Goal: Transaction & Acquisition: Purchase product/service

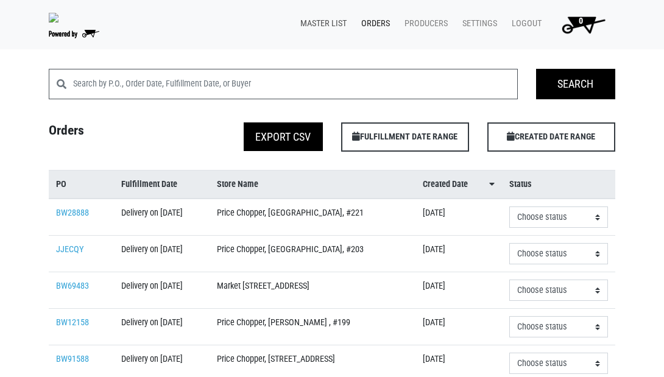
click at [311, 22] on link "Master List" at bounding box center [321, 23] width 61 height 23
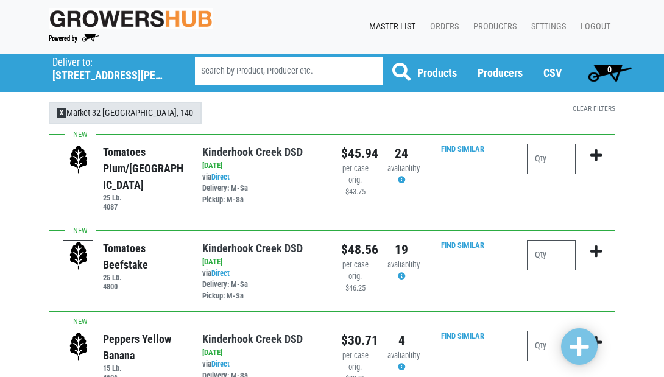
click at [60, 113] on span "X" at bounding box center [61, 113] width 9 height 10
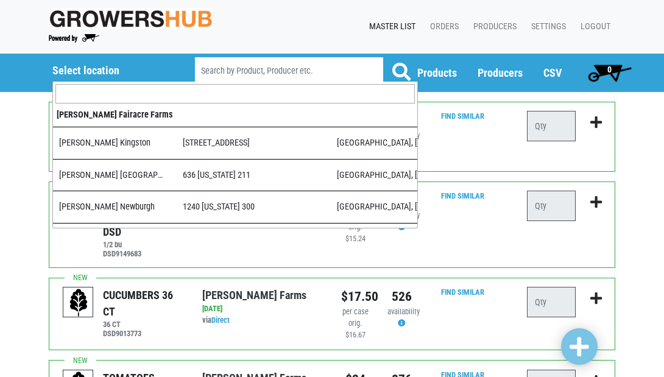
click at [60, 71] on h5 "Select location" at bounding box center [107, 70] width 111 height 13
click at [111, 91] on input "search" at bounding box center [234, 93] width 359 height 19
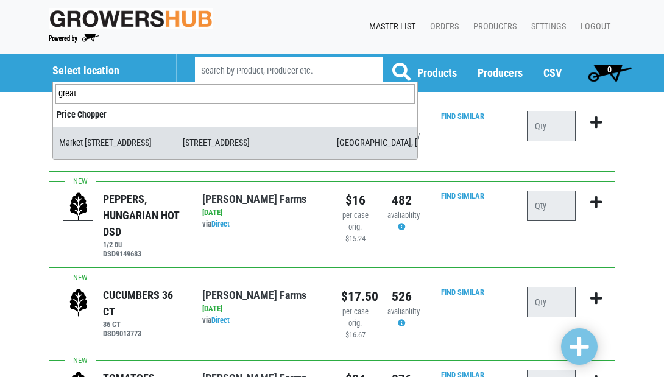
type input "great"
select select "3b655269-72c0-4cd7-99bd-6c353cd25db4"
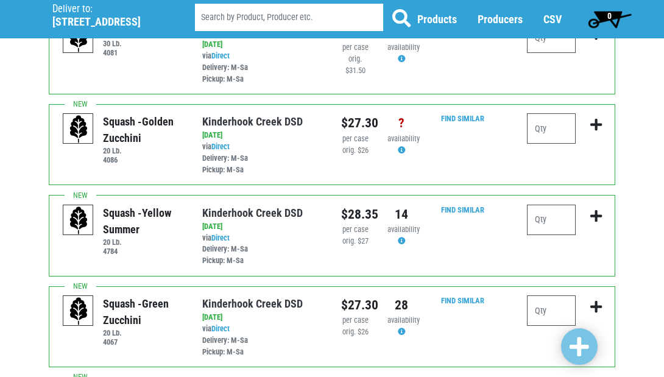
scroll to position [684, 0]
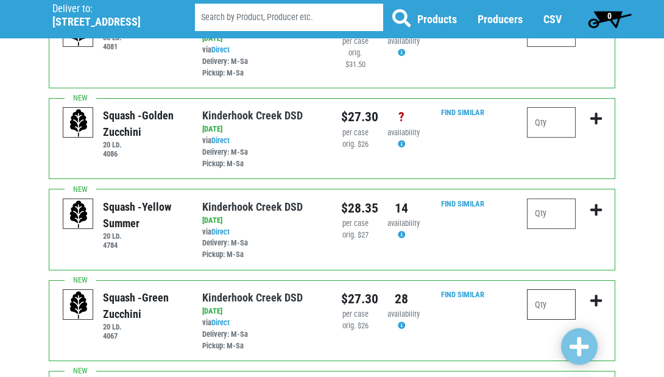
click at [554, 289] on input "number" at bounding box center [551, 304] width 49 height 30
type input "4"
click at [561, 199] on input "number" at bounding box center [551, 214] width 49 height 30
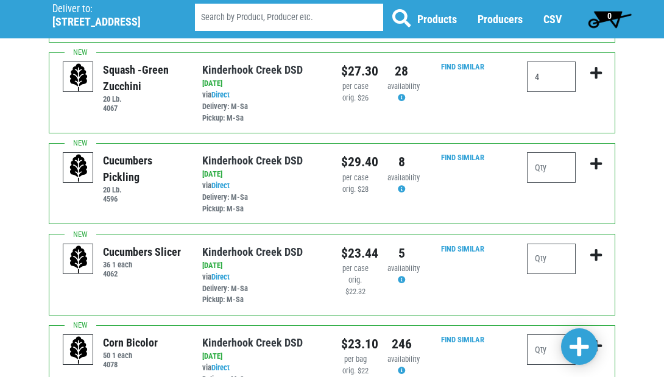
scroll to position [918, 0]
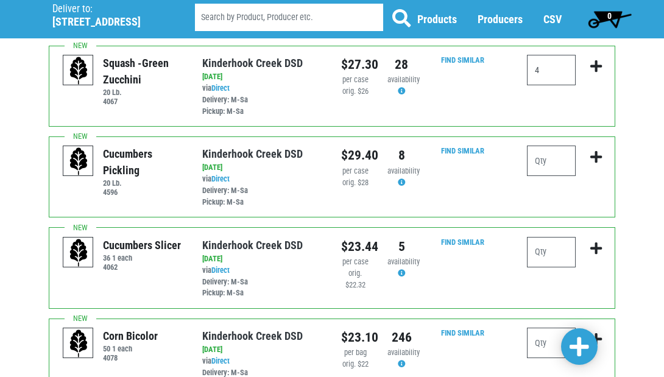
type input "1"
click at [563, 328] on input "number" at bounding box center [551, 343] width 49 height 30
type input "6"
click at [577, 345] on span at bounding box center [579, 347] width 19 height 22
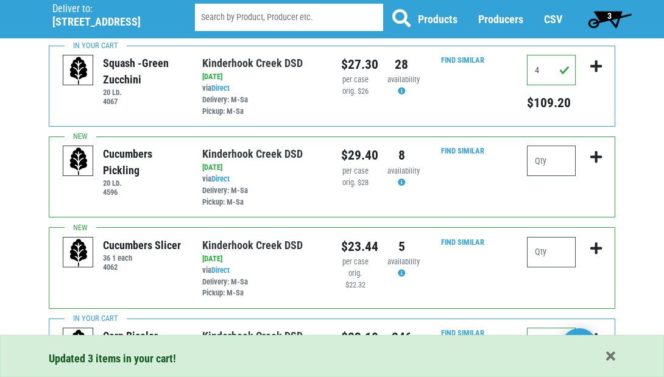
click at [602, 13] on span "3" at bounding box center [609, 19] width 54 height 24
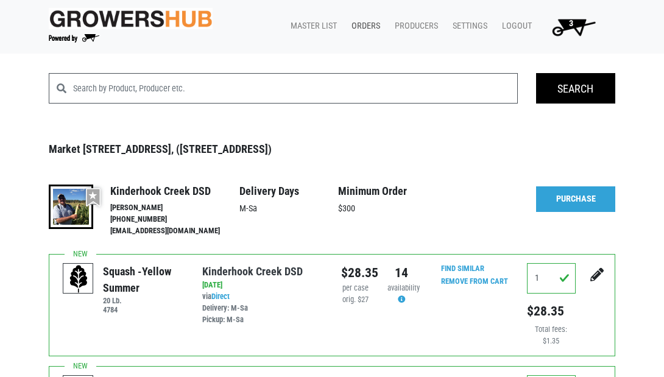
click at [369, 21] on link "Orders" at bounding box center [363, 26] width 43 height 23
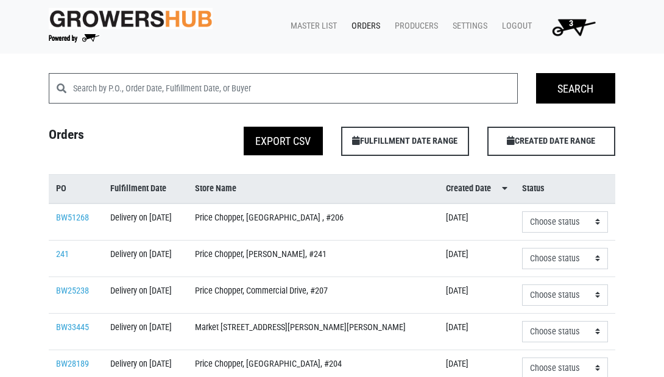
click at [573, 24] on span "3" at bounding box center [571, 23] width 4 height 10
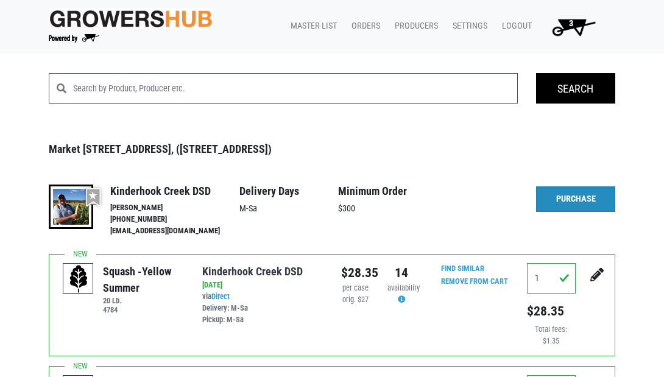
click at [573, 198] on link "Purchase" at bounding box center [575, 199] width 79 height 26
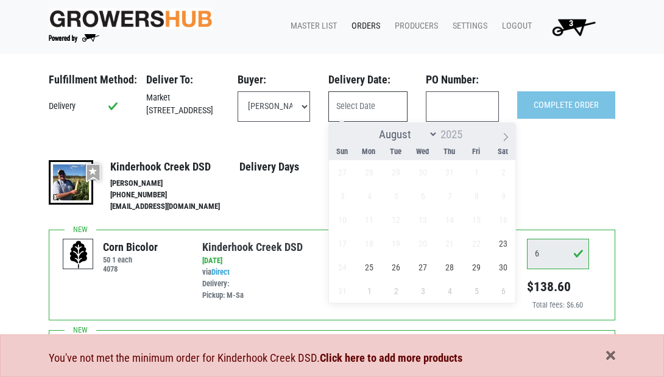
click at [359, 107] on input "text" at bounding box center [367, 106] width 79 height 30
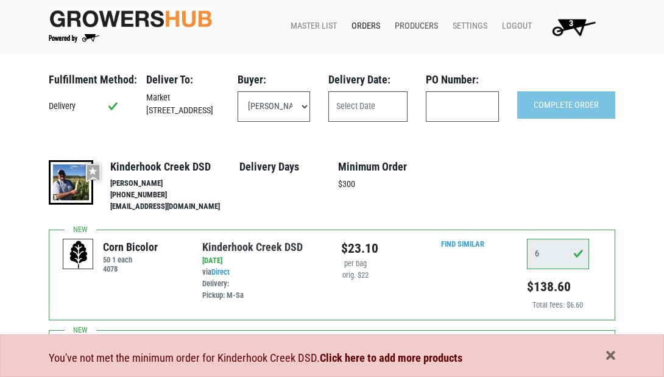
click at [412, 23] on link "Producers" at bounding box center [414, 26] width 58 height 23
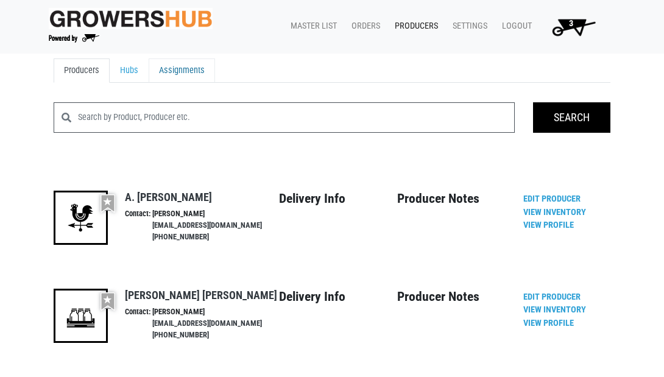
click at [175, 68] on link "Assignments" at bounding box center [182, 70] width 66 height 24
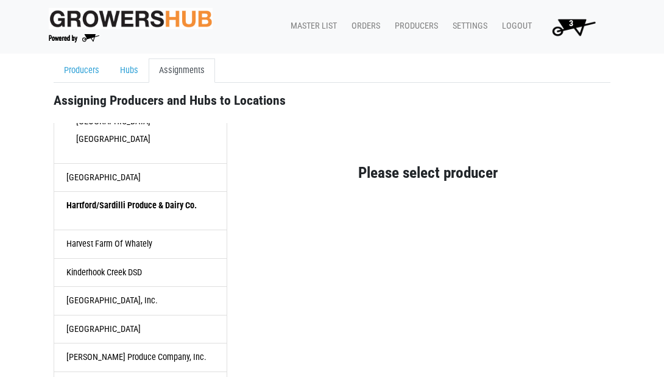
scroll to position [598, 0]
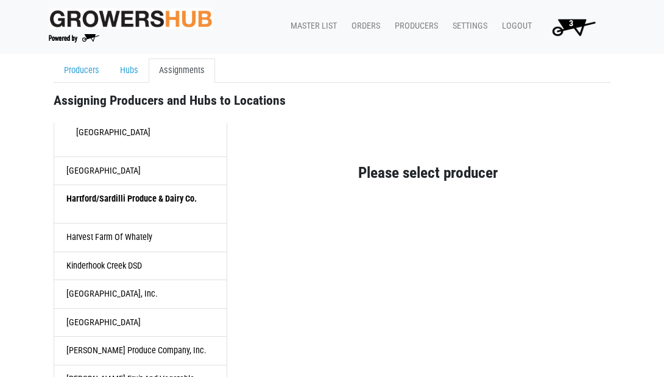
click at [94, 252] on link "Kinderhook Creek DSD" at bounding box center [141, 266] width 174 height 29
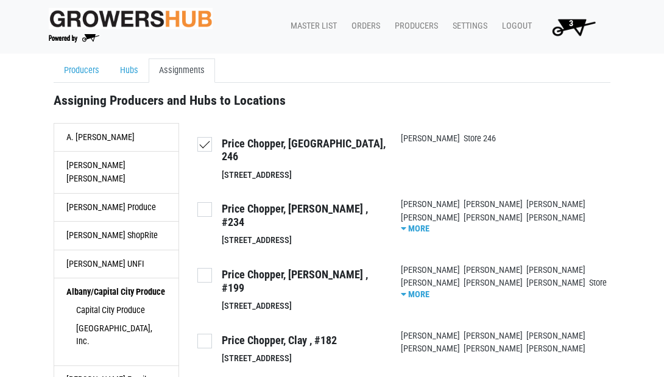
scroll to position [1744, 0]
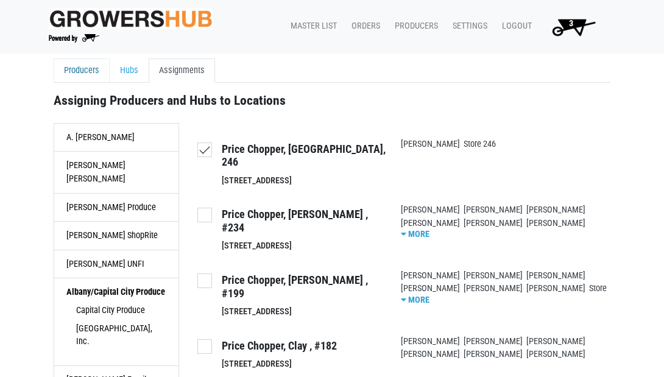
click at [79, 63] on link "Producers" at bounding box center [82, 70] width 56 height 24
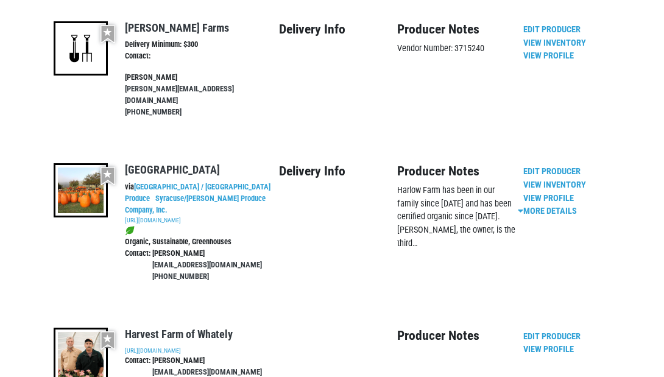
scroll to position [2107, 0]
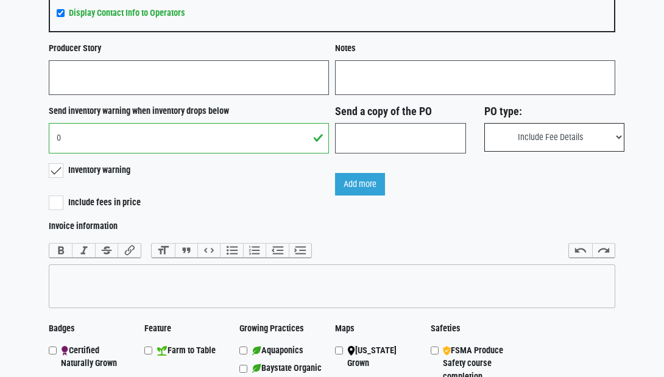
scroll to position [911, 0]
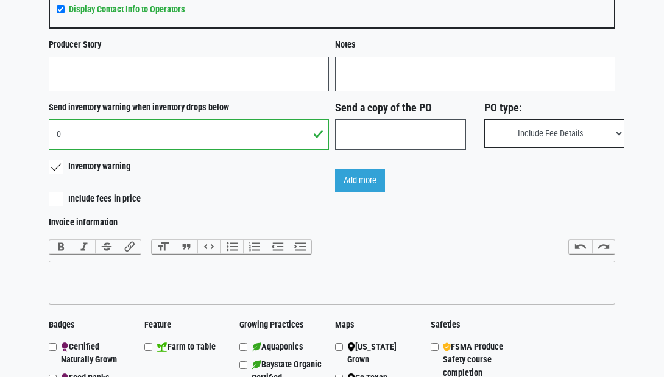
click at [56, 199] on label "Include fees in price" at bounding box center [97, 199] width 97 height 14
click at [56, 199] on input "Include fees in price" at bounding box center [53, 196] width 8 height 8
click at [50, 200] on label "Include fees in price" at bounding box center [97, 199] width 97 height 14
click at [50, 200] on input "Include fees in price" at bounding box center [53, 196] width 8 height 8
checkbox input "false"
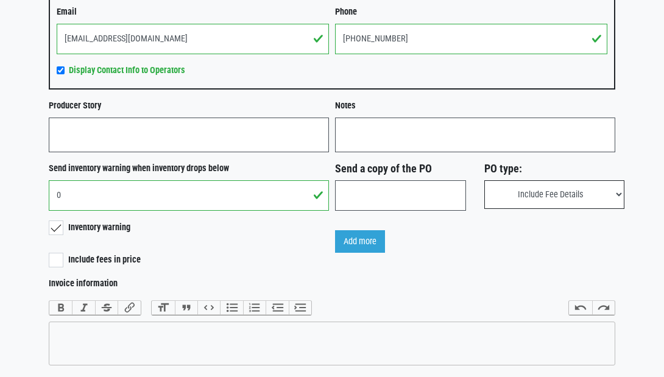
scroll to position [846, 0]
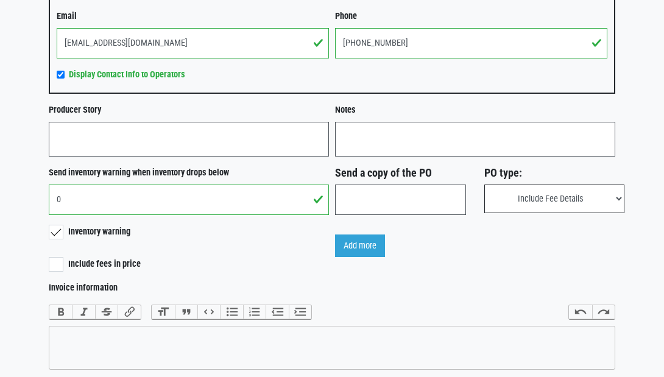
click at [253, 265] on div "Include fees in price" at bounding box center [189, 264] width 280 height 15
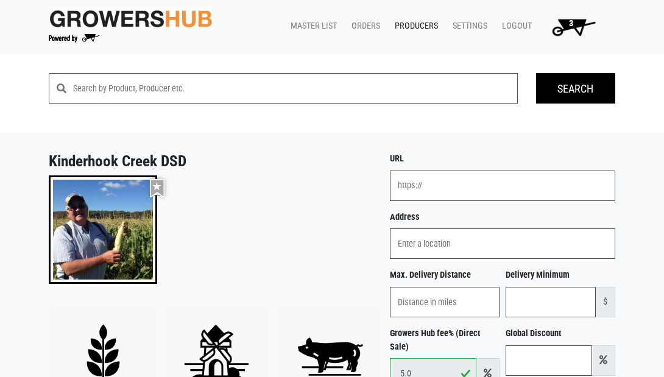
scroll to position [0, 0]
click at [313, 23] on link "Master List" at bounding box center [311, 26] width 61 height 23
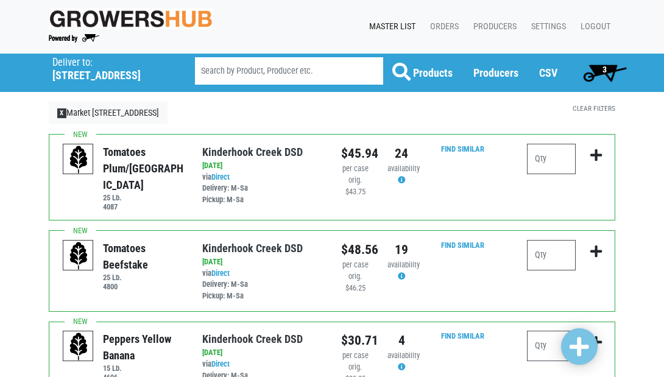
click at [608, 69] on span "3" at bounding box center [605, 72] width 54 height 24
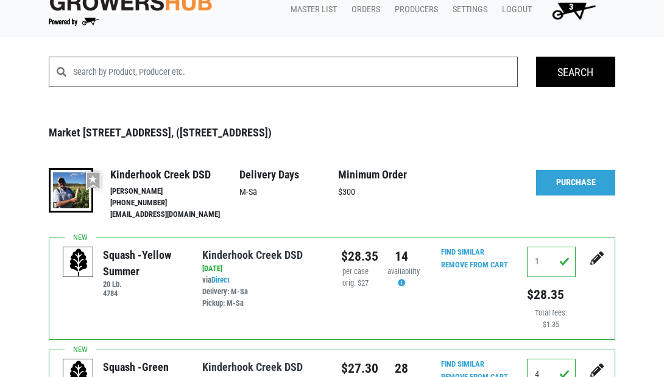
scroll to position [17, 0]
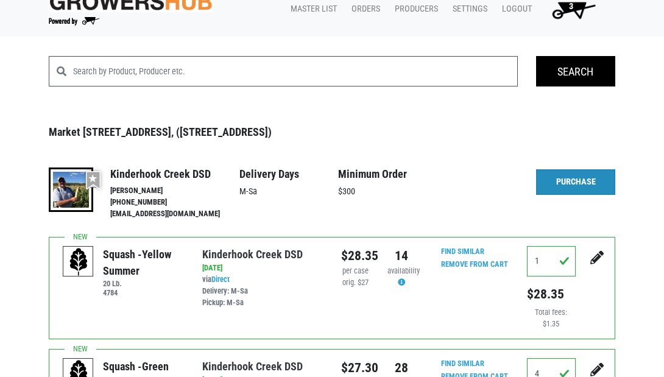
click at [565, 182] on link "Purchase" at bounding box center [575, 182] width 79 height 26
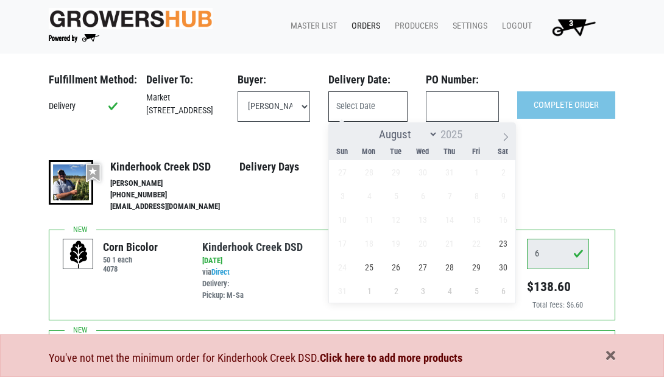
click at [352, 102] on input "text" at bounding box center [367, 106] width 79 height 30
click at [500, 242] on span "23" at bounding box center [504, 244] width 24 height 24
type input "2025-08-23"
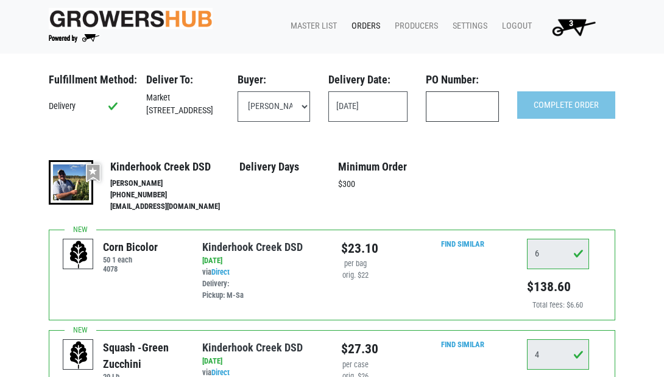
click at [464, 108] on input "text" at bounding box center [462, 106] width 73 height 30
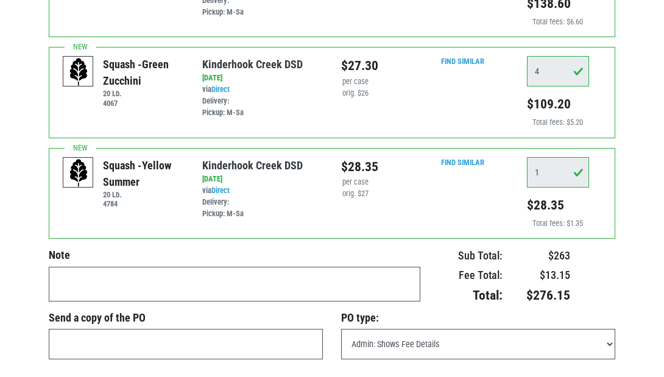
scroll to position [274, 0]
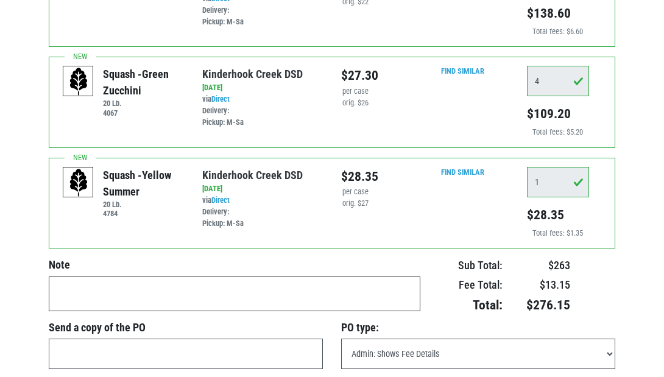
click at [266, 285] on textarea at bounding box center [235, 294] width 372 height 35
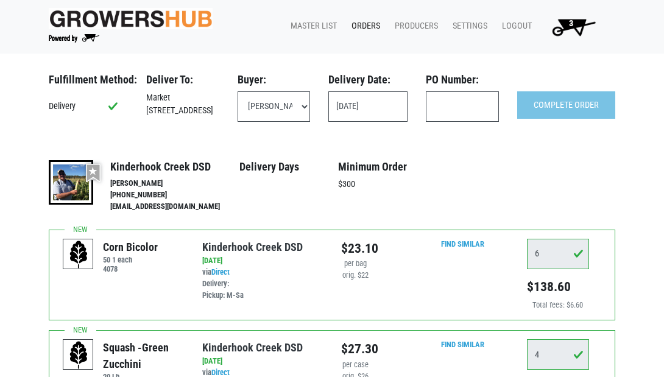
scroll to position [0, 0]
type textarea "delivery friday 8/22"
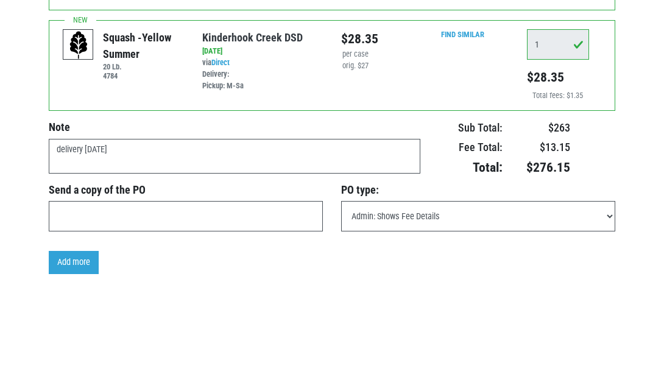
scroll to position [410, 0]
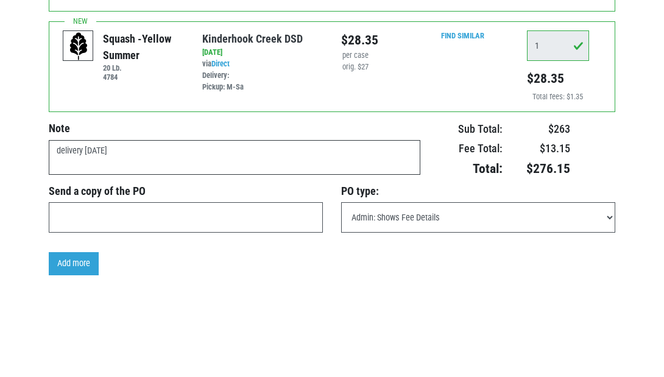
click at [210, 155] on textarea "delivery friday 8/22" at bounding box center [235, 157] width 372 height 35
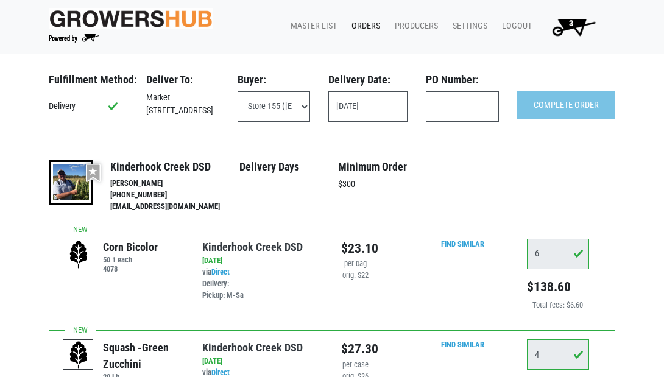
scroll to position [0, 0]
click at [462, 114] on input "text" at bounding box center [462, 106] width 73 height 30
select select "57707896-ec7f-404c-b310-dd6df17d0ac7"
click at [300, 27] on link "Master List" at bounding box center [311, 26] width 61 height 23
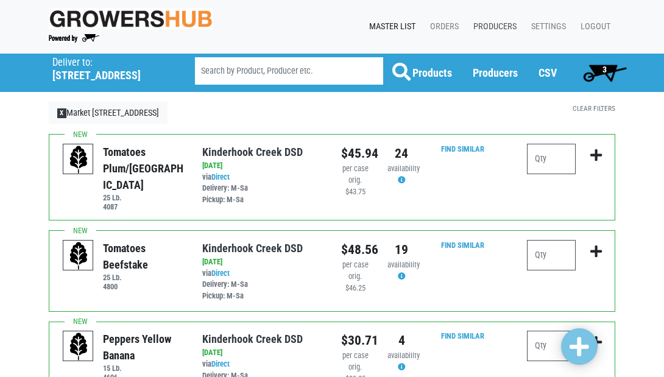
click at [495, 27] on link "Producers" at bounding box center [493, 26] width 58 height 23
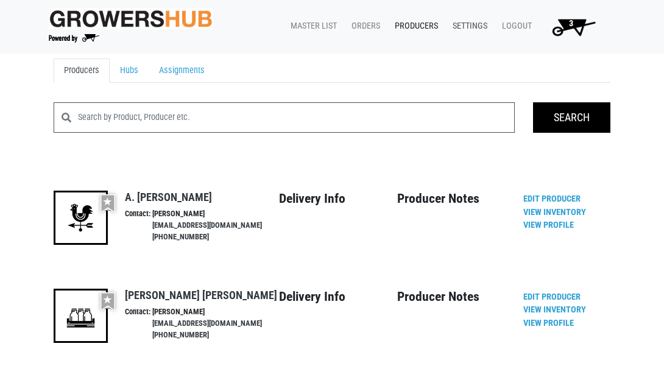
click at [479, 27] on link "Settings" at bounding box center [467, 26] width 49 height 23
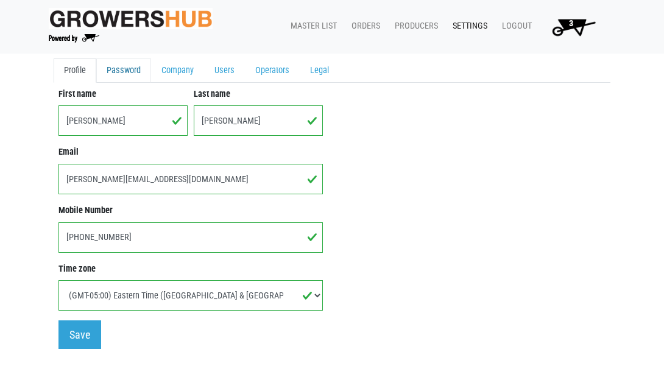
click at [134, 63] on link "Password" at bounding box center [123, 70] width 55 height 24
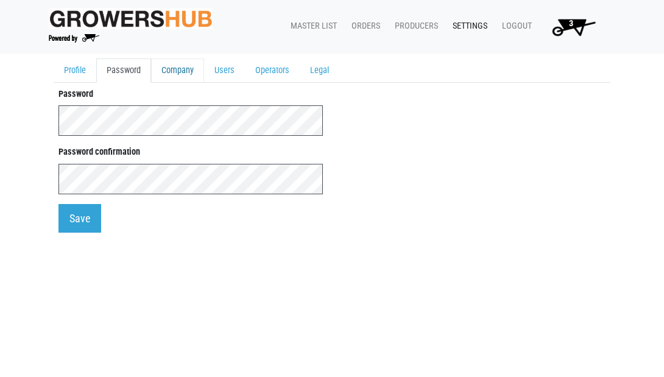
click at [185, 71] on link "Company" at bounding box center [177, 70] width 53 height 24
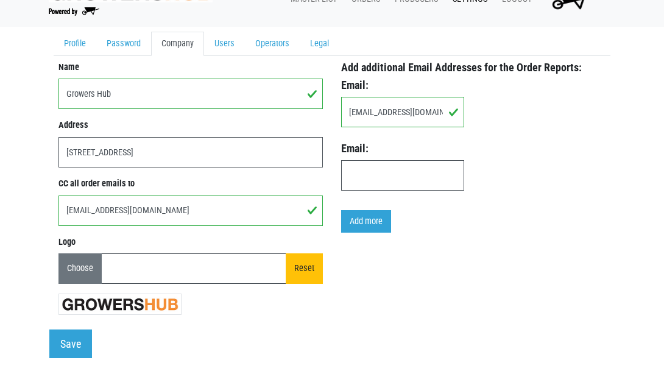
scroll to position [27, 0]
click at [228, 46] on link "Users" at bounding box center [224, 44] width 41 height 24
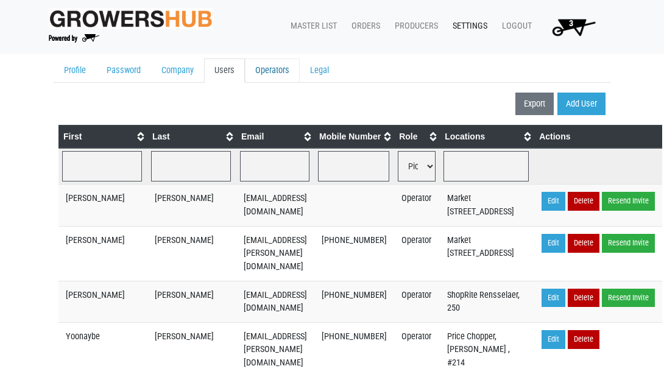
click at [274, 70] on link "Operators" at bounding box center [272, 70] width 55 height 24
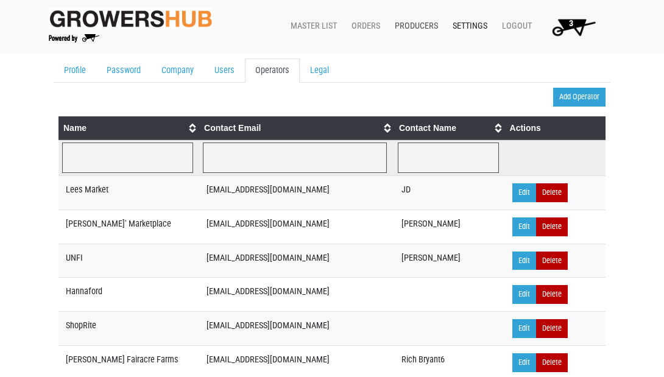
click at [420, 27] on link "Producers" at bounding box center [414, 26] width 58 height 23
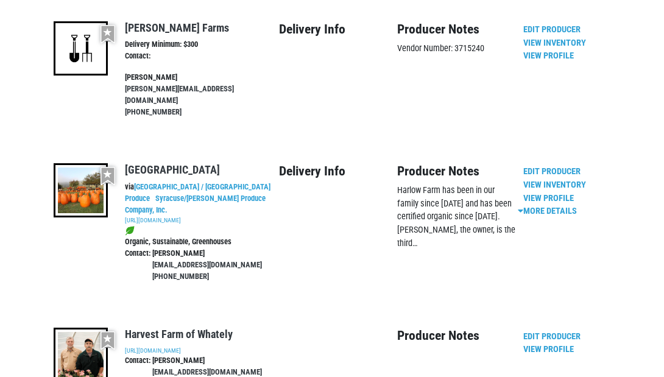
scroll to position [2107, 0]
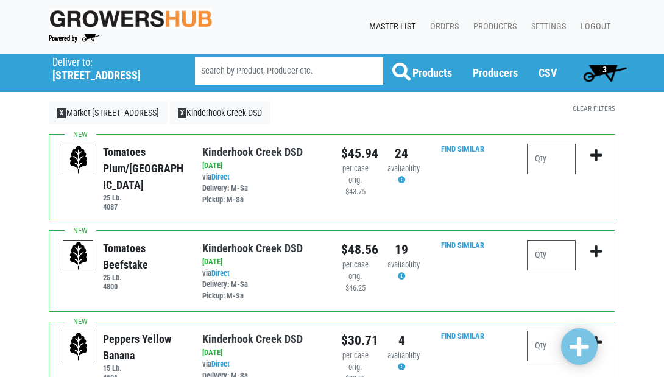
scroll to position [2084, 0]
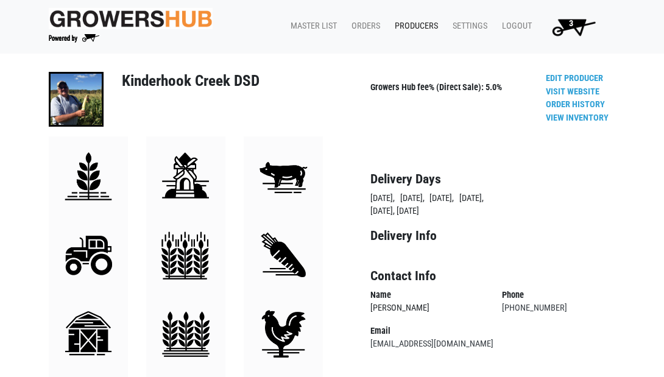
scroll to position [7, 0]
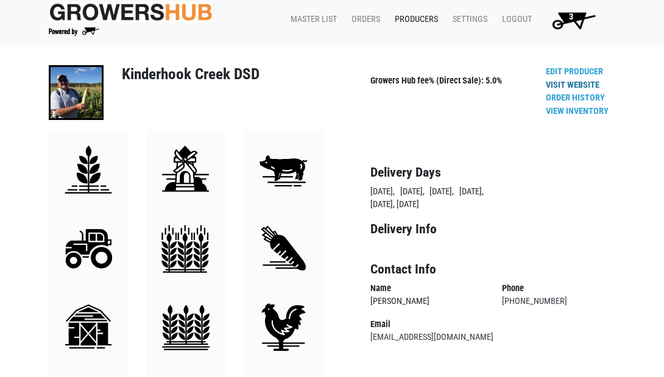
click at [571, 80] on link "Visit Website" at bounding box center [573, 85] width 54 height 10
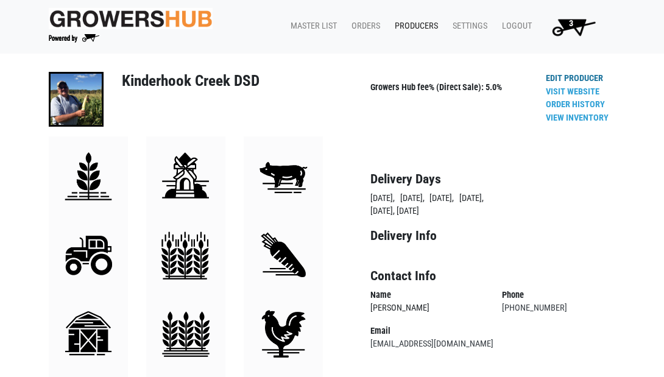
click at [569, 79] on link "Edit Producer" at bounding box center [574, 78] width 57 height 10
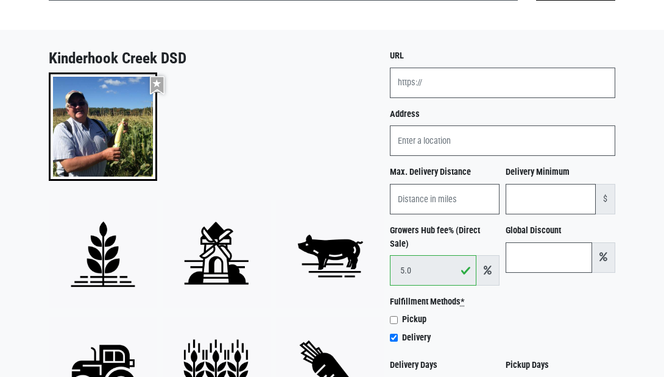
scroll to position [104, 0]
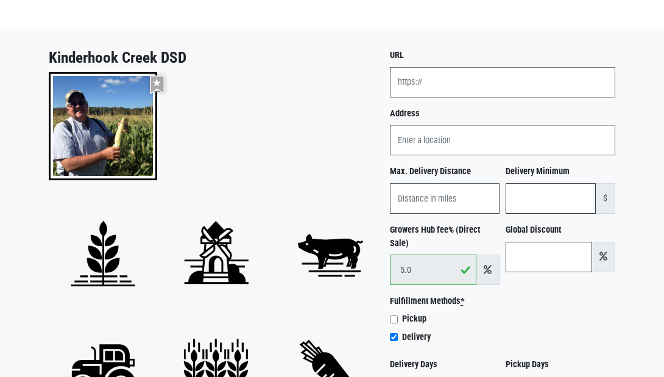
click at [534, 189] on input "Delivery Minimum" at bounding box center [551, 198] width 90 height 30
type input "200"
click at [339, 172] on div "Preferred vendor" at bounding box center [210, 131] width 341 height 118
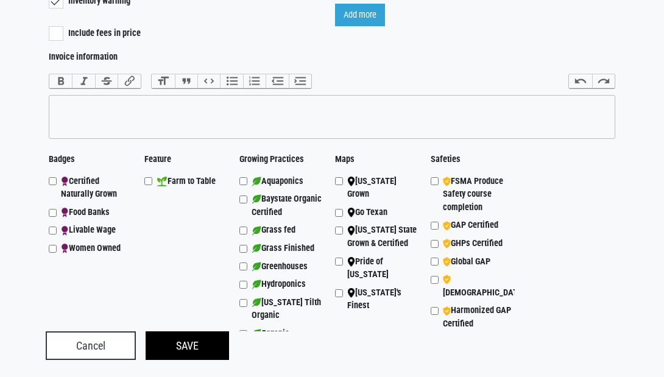
scroll to position [1077, 0]
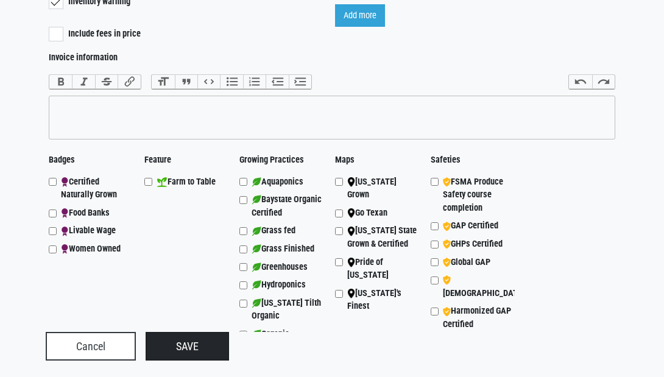
click at [189, 343] on input "Save" at bounding box center [187, 346] width 83 height 29
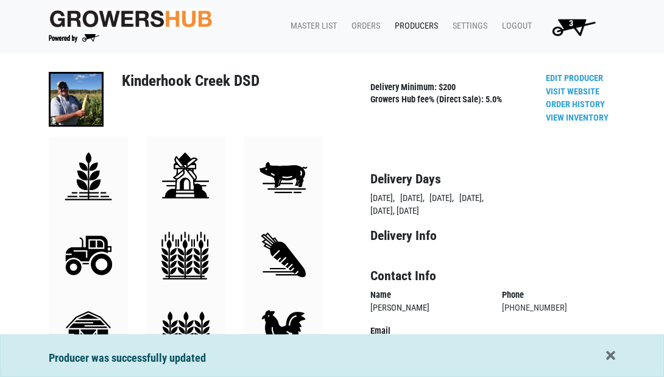
click at [417, 23] on link "Producers" at bounding box center [414, 26] width 58 height 23
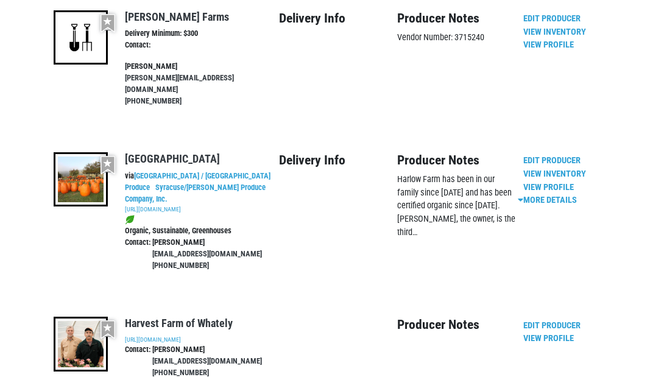
scroll to position [2118, 0]
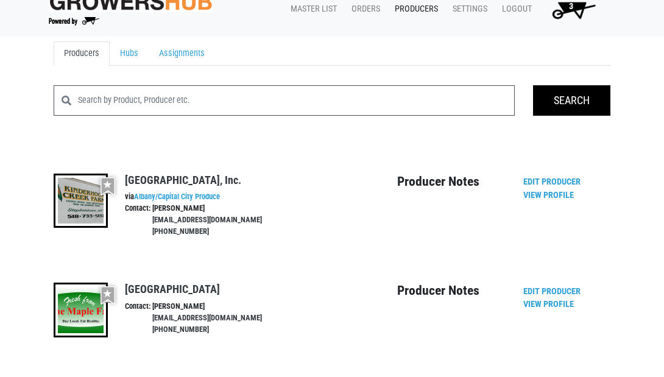
scroll to position [18, 0]
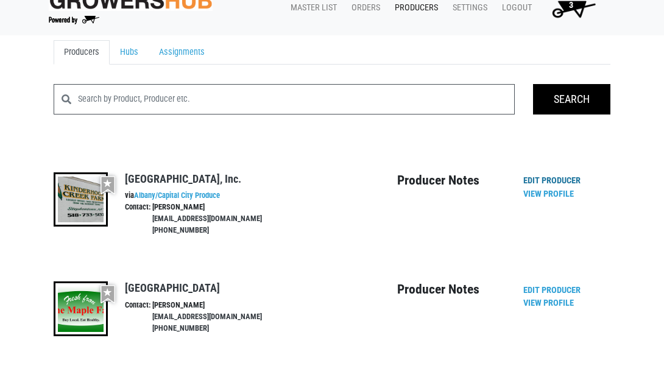
click at [545, 180] on link "Edit Producer" at bounding box center [551, 180] width 57 height 10
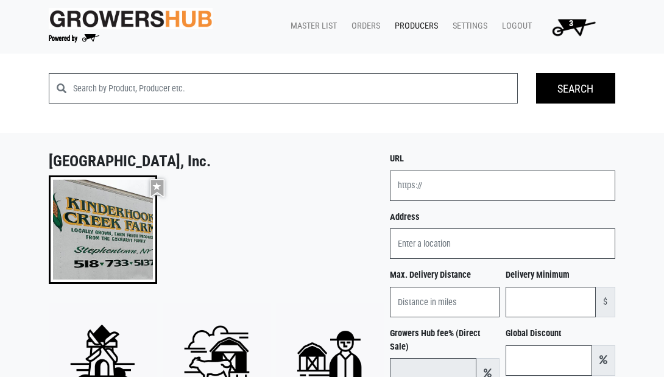
click at [409, 28] on link "Producers" at bounding box center [414, 26] width 58 height 23
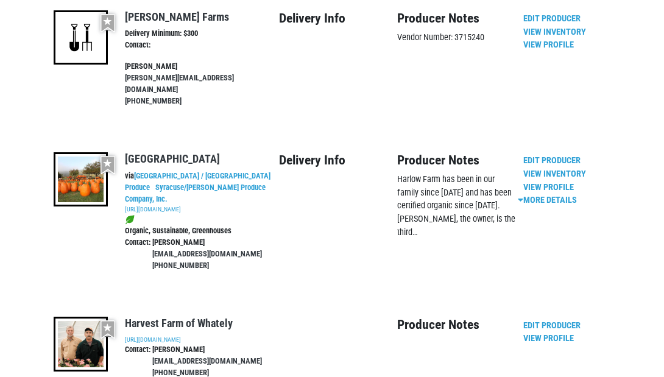
scroll to position [2118, 0]
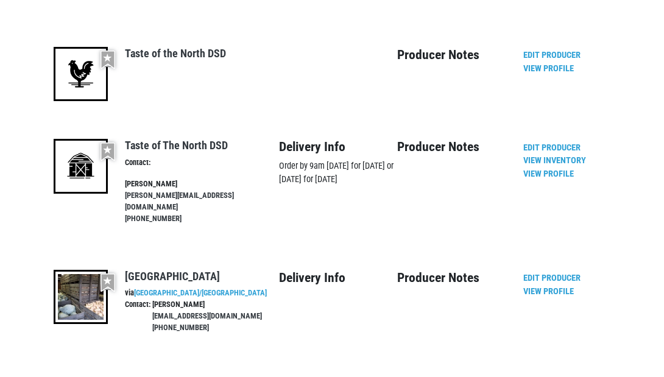
scroll to position [1450, 0]
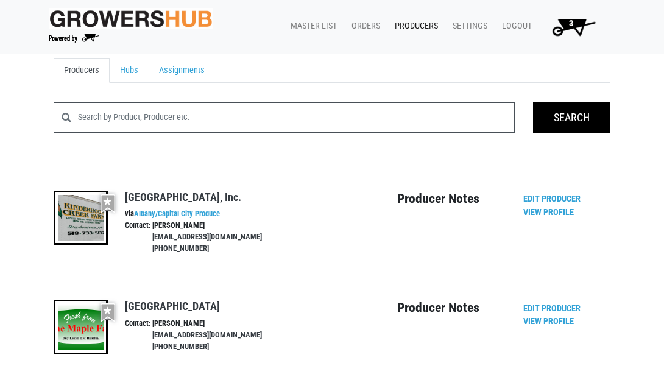
scroll to position [0, 0]
click at [134, 71] on link "Hubs" at bounding box center [129, 70] width 39 height 24
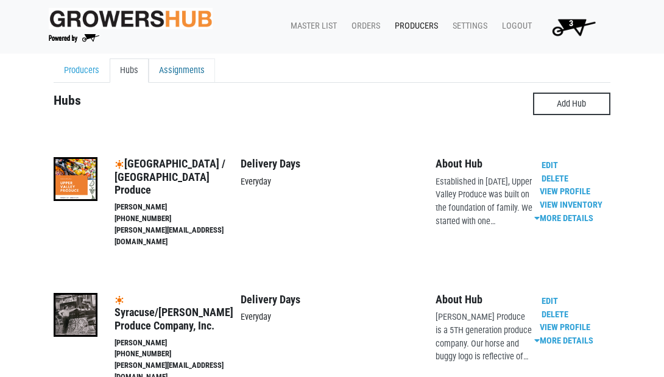
click at [186, 74] on link "Assignments" at bounding box center [182, 70] width 66 height 24
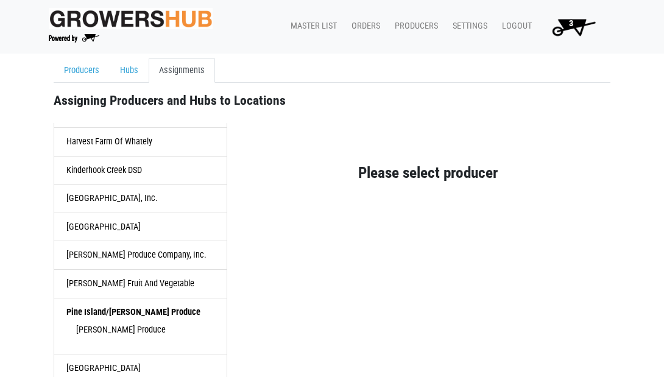
scroll to position [695, 0]
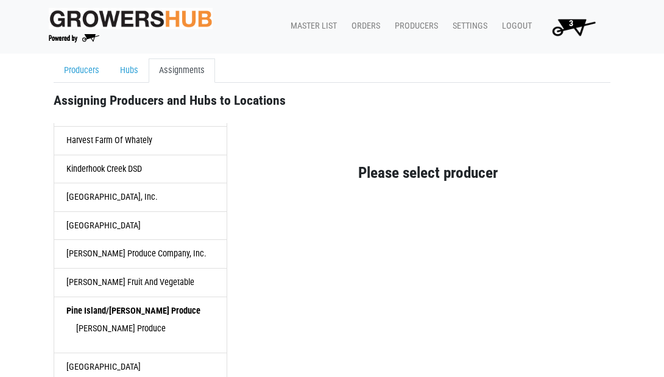
click at [132, 186] on link "Kinderhook Creek Farm, Inc." at bounding box center [141, 197] width 174 height 29
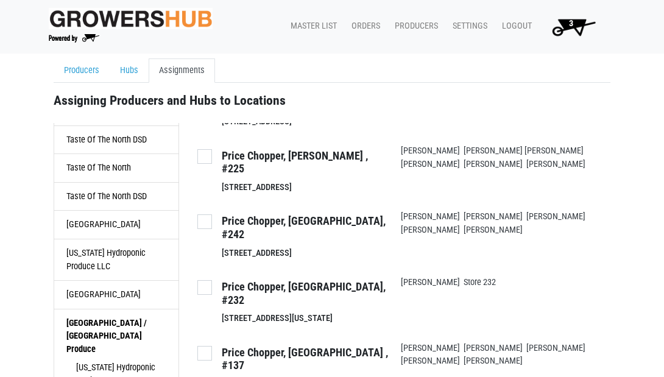
scroll to position [1382, 0]
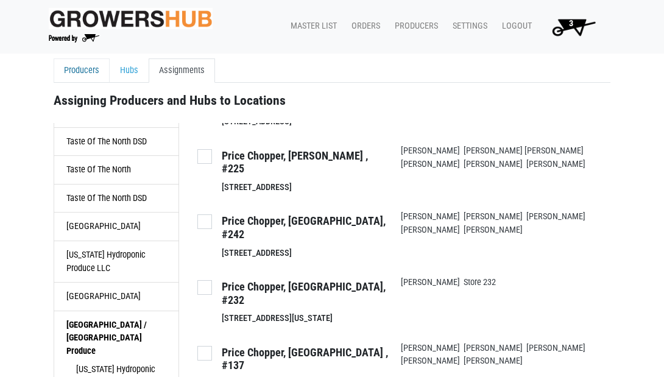
click at [76, 73] on link "Producers" at bounding box center [82, 70] width 56 height 24
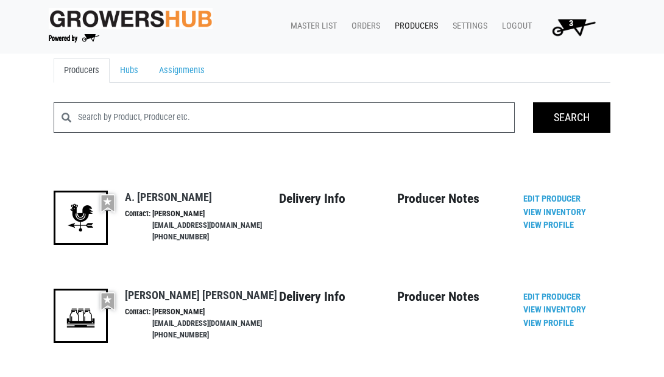
click at [573, 21] on span "3" at bounding box center [571, 23] width 4 height 10
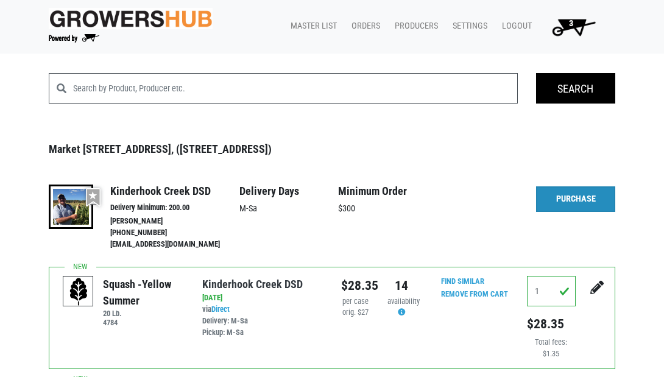
click at [575, 197] on link "Purchase" at bounding box center [575, 199] width 79 height 26
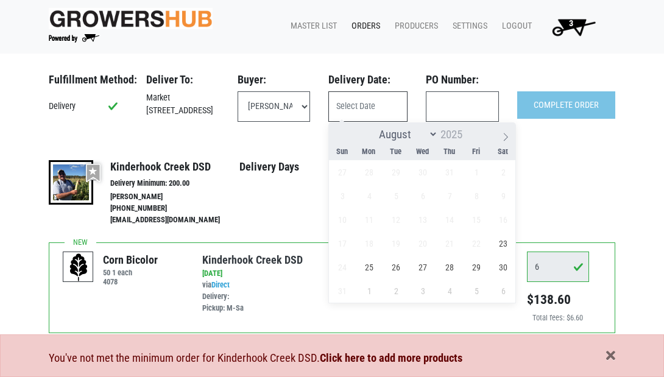
click at [381, 101] on input "text" at bounding box center [367, 106] width 79 height 30
click at [501, 242] on span "23" at bounding box center [504, 244] width 24 height 24
type input "2025-08-23"
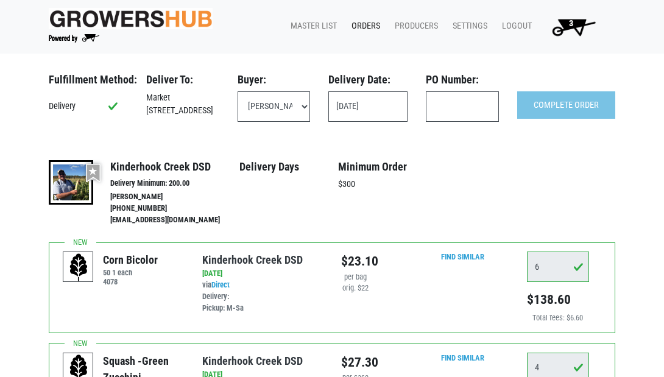
click at [570, 22] on span "3" at bounding box center [571, 23] width 4 height 10
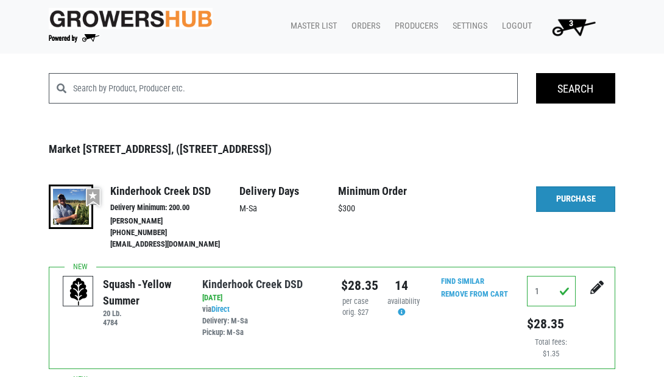
click at [572, 196] on link "Purchase" at bounding box center [575, 199] width 79 height 26
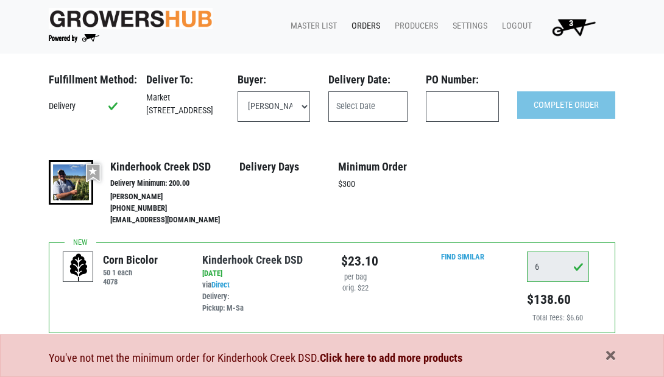
click at [436, 359] on span "Click here to add more products" at bounding box center [391, 358] width 143 height 13
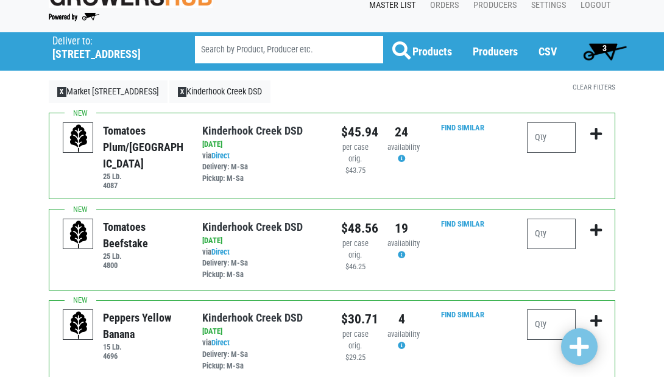
scroll to position [24, 0]
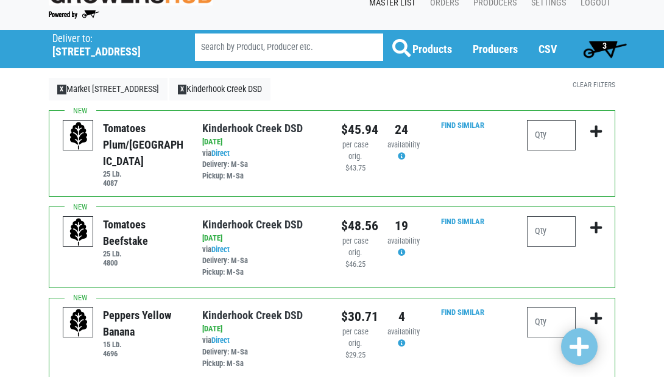
click at [536, 136] on input "number" at bounding box center [551, 135] width 49 height 30
click at [598, 126] on icon "submit" at bounding box center [596, 131] width 12 height 13
click at [553, 130] on input "number" at bounding box center [551, 135] width 49 height 30
type input "1"
click at [596, 129] on icon "submit" at bounding box center [596, 131] width 12 height 13
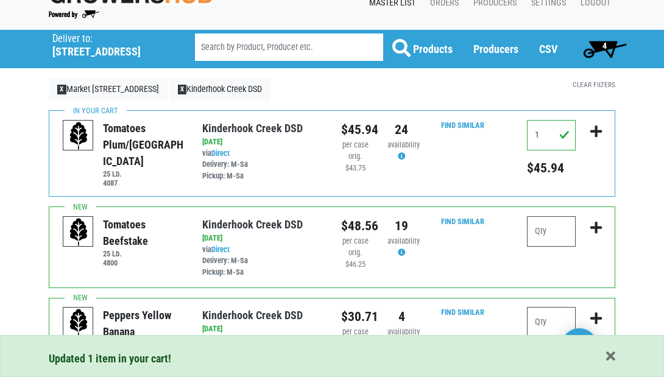
click at [606, 42] on span "4" at bounding box center [605, 46] width 4 height 10
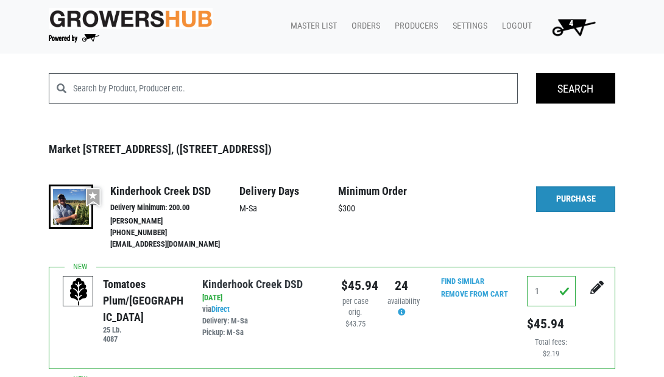
click at [573, 199] on link "Purchase" at bounding box center [575, 199] width 79 height 26
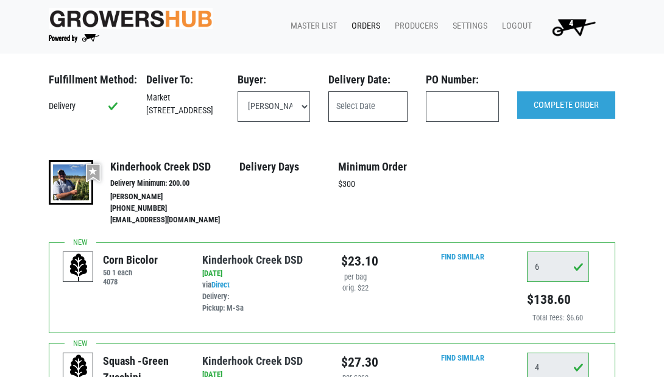
click at [374, 102] on input "text" at bounding box center [367, 106] width 79 height 30
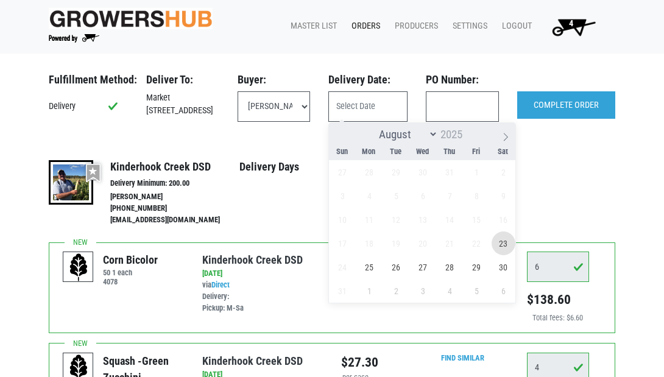
click at [509, 249] on span "23" at bounding box center [504, 244] width 24 height 24
type input "2025-08-23"
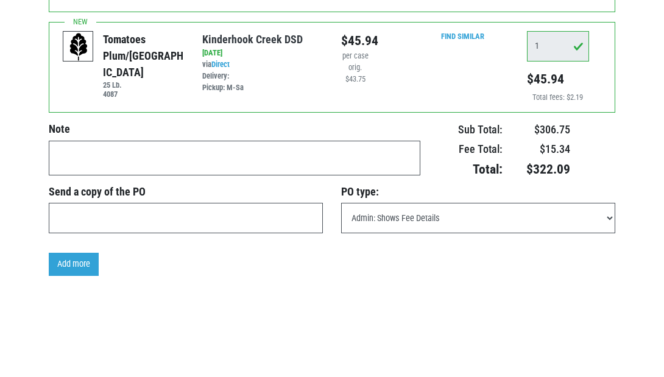
scroll to position [522, 0]
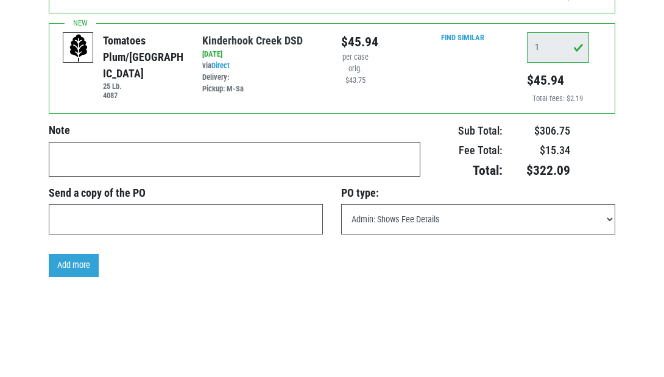
click at [130, 151] on textarea at bounding box center [235, 159] width 372 height 35
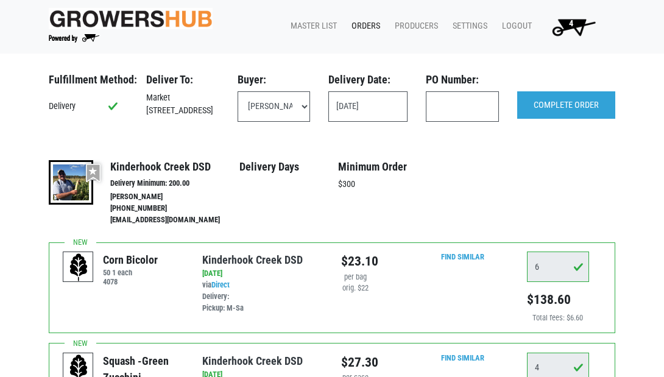
scroll to position [0, 0]
type textarea "delivery friday 8/21"
click at [561, 108] on input "COMPLETE ORDER" at bounding box center [566, 105] width 98 height 28
